Goal: Navigation & Orientation: Find specific page/section

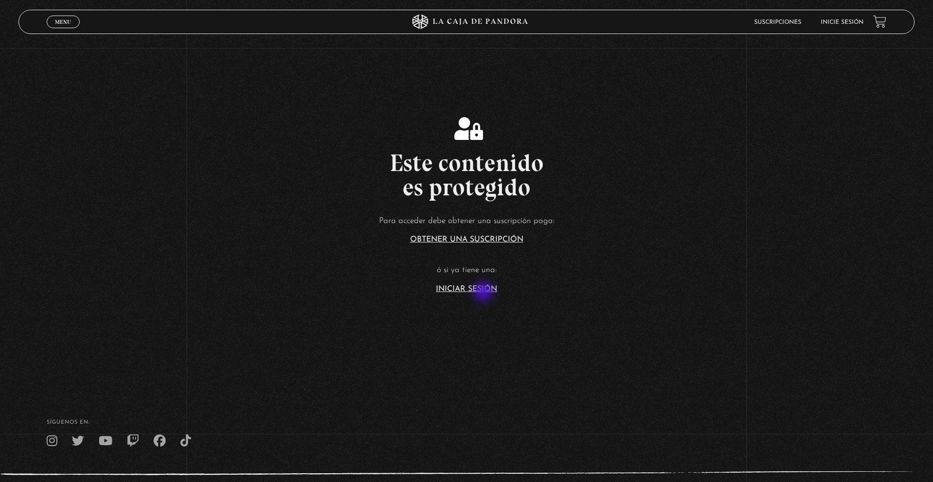
click at [484, 292] on section "Este contenido es protegido Para acceder debe obtener una suscripción paga: Obt…" at bounding box center [466, 193] width 933 height 386
click at [473, 289] on link "Iniciar Sesión" at bounding box center [466, 289] width 61 height 8
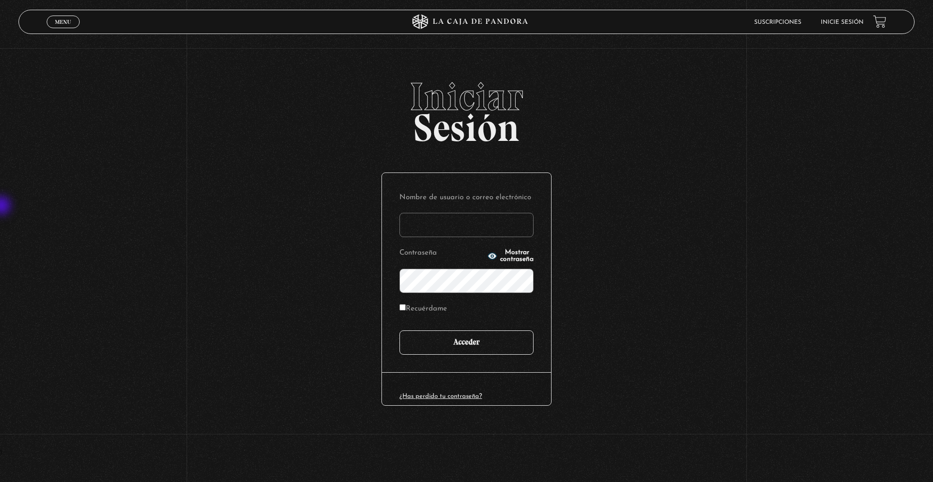
type input "sofiavargas915@gmail.com"
click at [429, 340] on input "Acceder" at bounding box center [466, 342] width 134 height 24
